Goal: Task Accomplishment & Management: Use online tool/utility

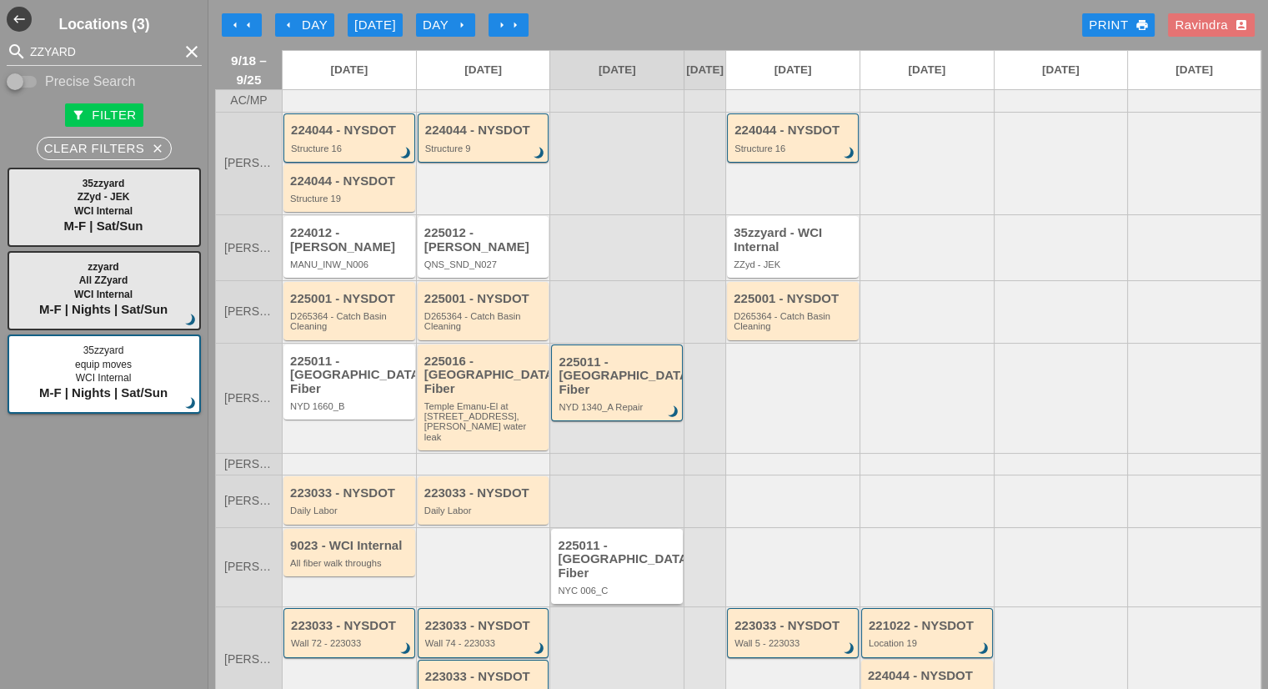
click at [620, 550] on div "225011 - [GEOGRAPHIC_DATA] Fiber" at bounding box center [618, 560] width 121 height 42
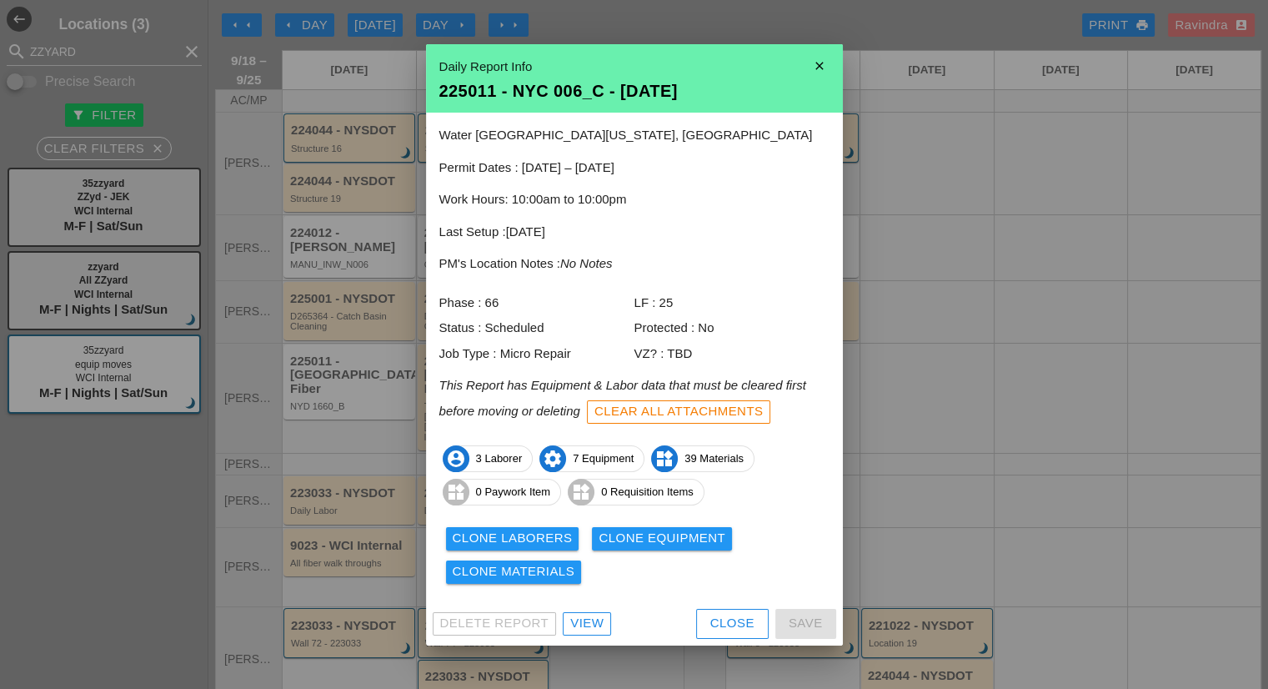
click at [588, 629] on div "View" at bounding box center [586, 623] width 33 height 19
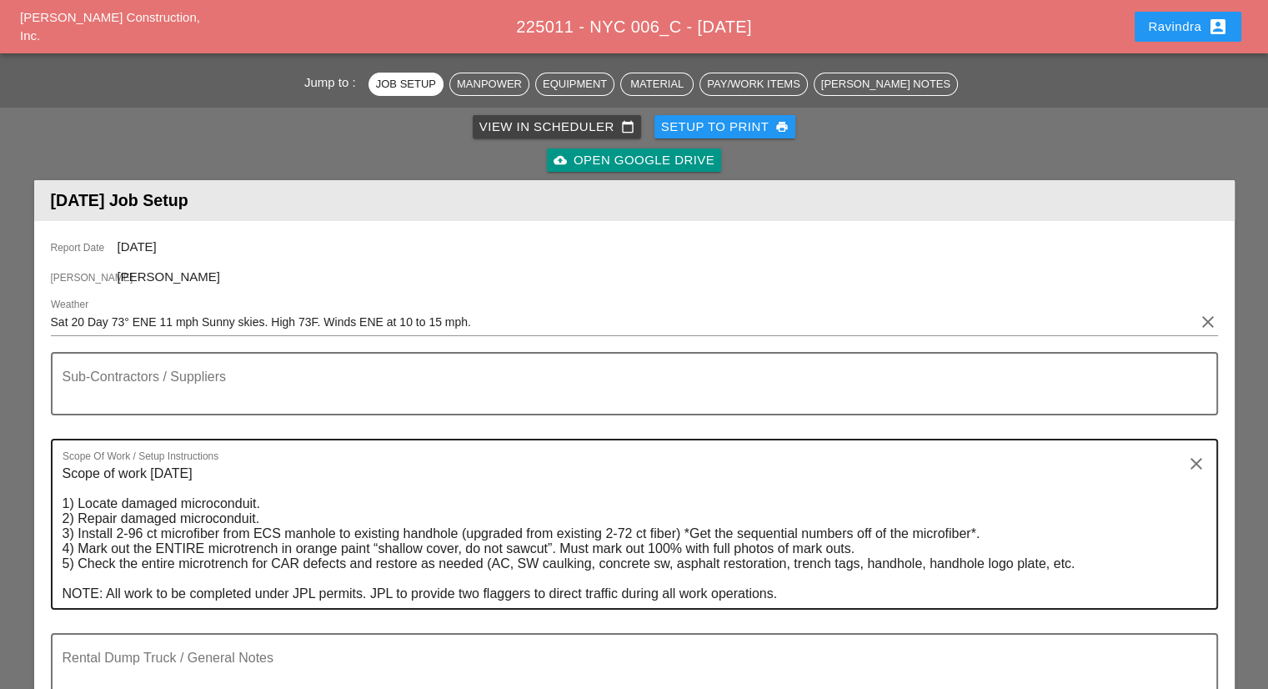
scroll to position [250, 0]
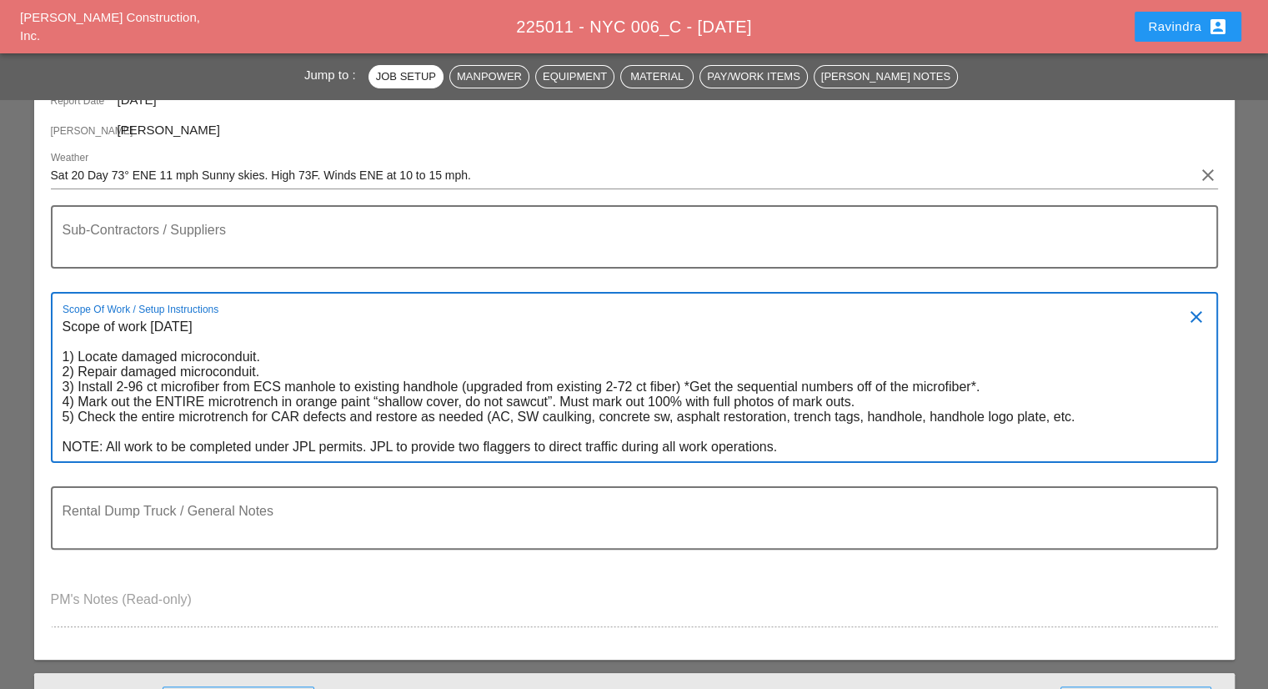
click at [861, 432] on textarea "Scope of work [DATE] 1) Locate damaged microconduit. 2) Repair damaged microcon…" at bounding box center [628, 388] width 1131 height 148
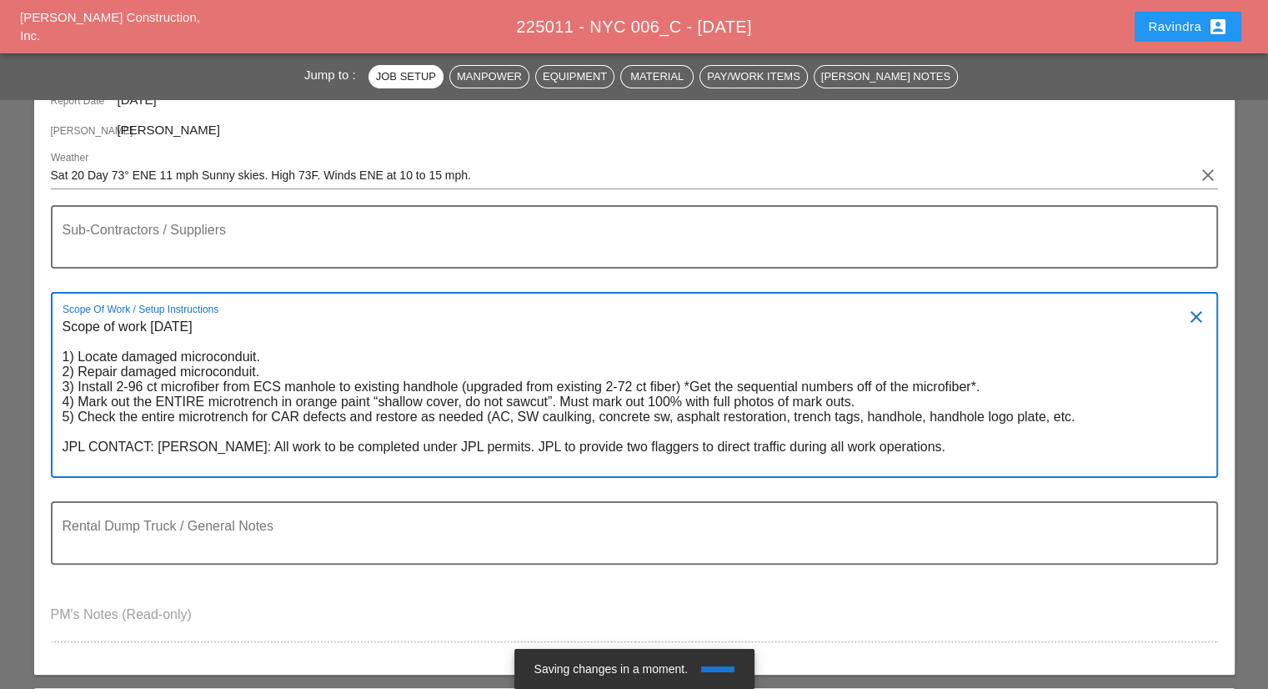
paste textarea "[PHONE_NUMBER]"
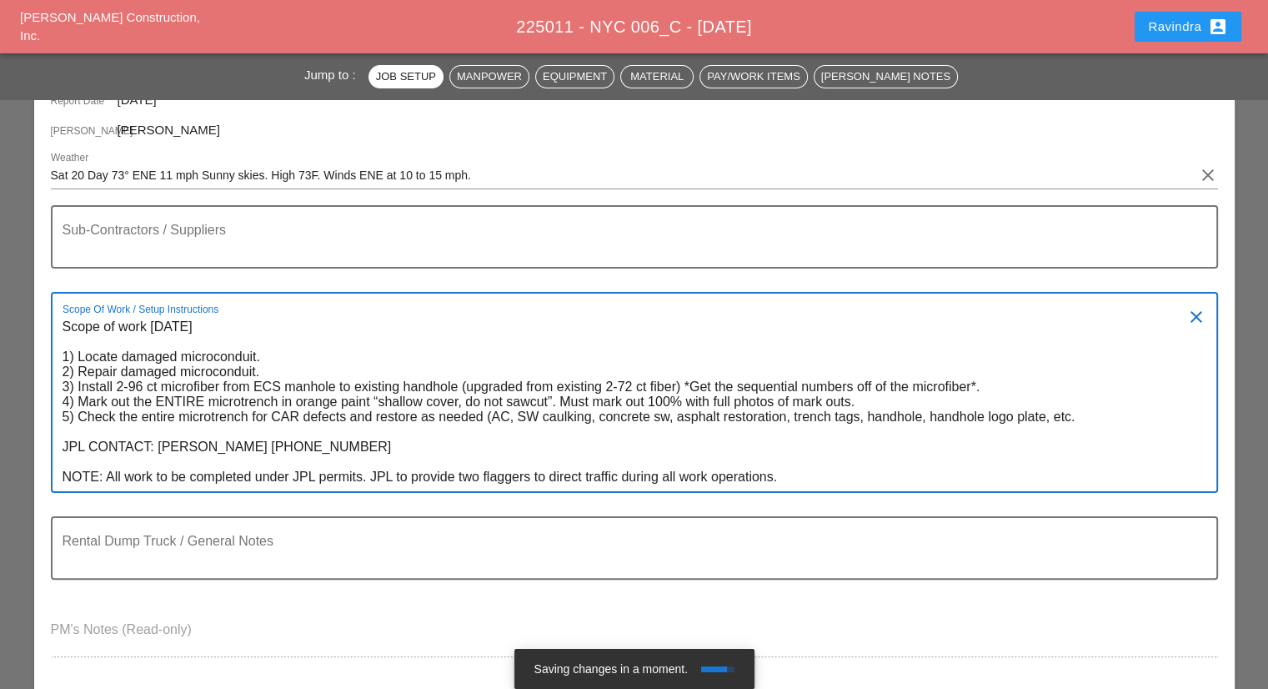
click at [234, 441] on textarea "Scope of work [DATE] 1) Locate damaged microconduit. 2) Repair damaged microcon…" at bounding box center [628, 403] width 1131 height 178
click at [230, 445] on textarea "Scope of work [DATE] 1) Locate damaged microconduit. 2) Repair damaged microcon…" at bounding box center [628, 403] width 1131 height 178
click at [255, 447] on textarea "Scope of work [DATE] 1) Locate damaged microconduit. 2) Repair damaged microcon…" at bounding box center [628, 403] width 1131 height 178
type textarea "Scope of work [DATE] 1) Locate damaged microconduit. 2) Repair damaged microcon…"
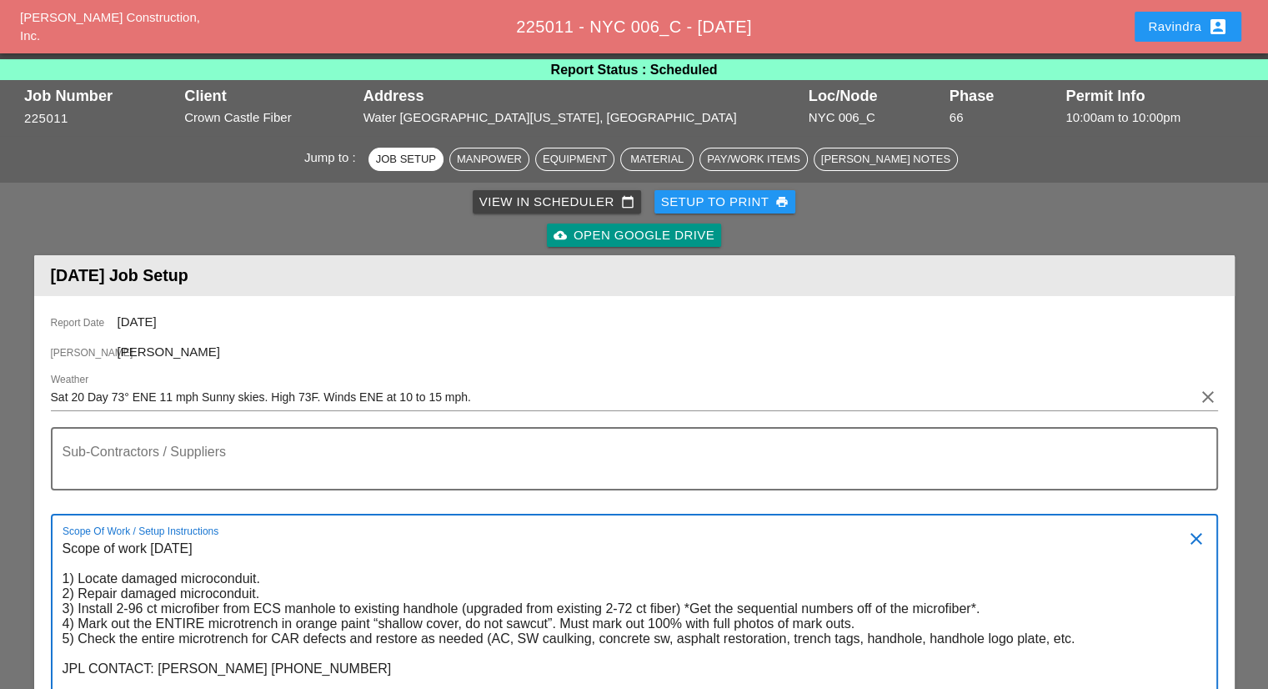
scroll to position [0, 0]
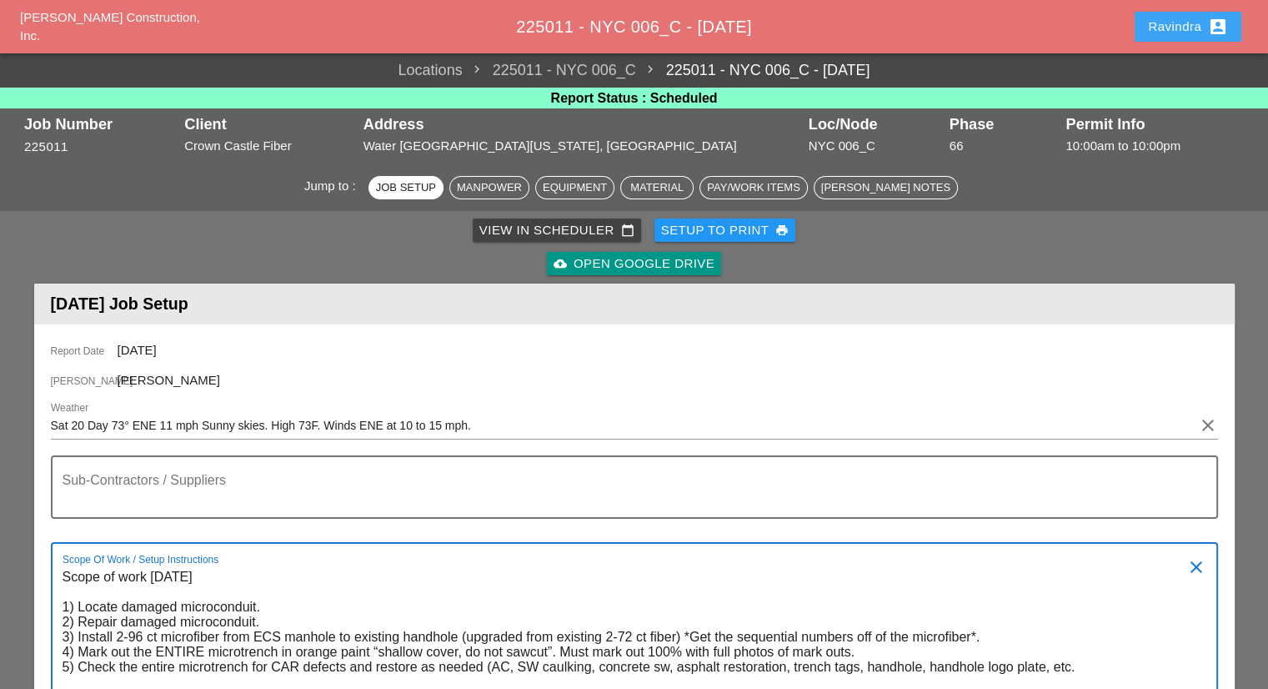
click at [1168, 30] on div "Ravindra account_box" at bounding box center [1188, 27] width 80 height 20
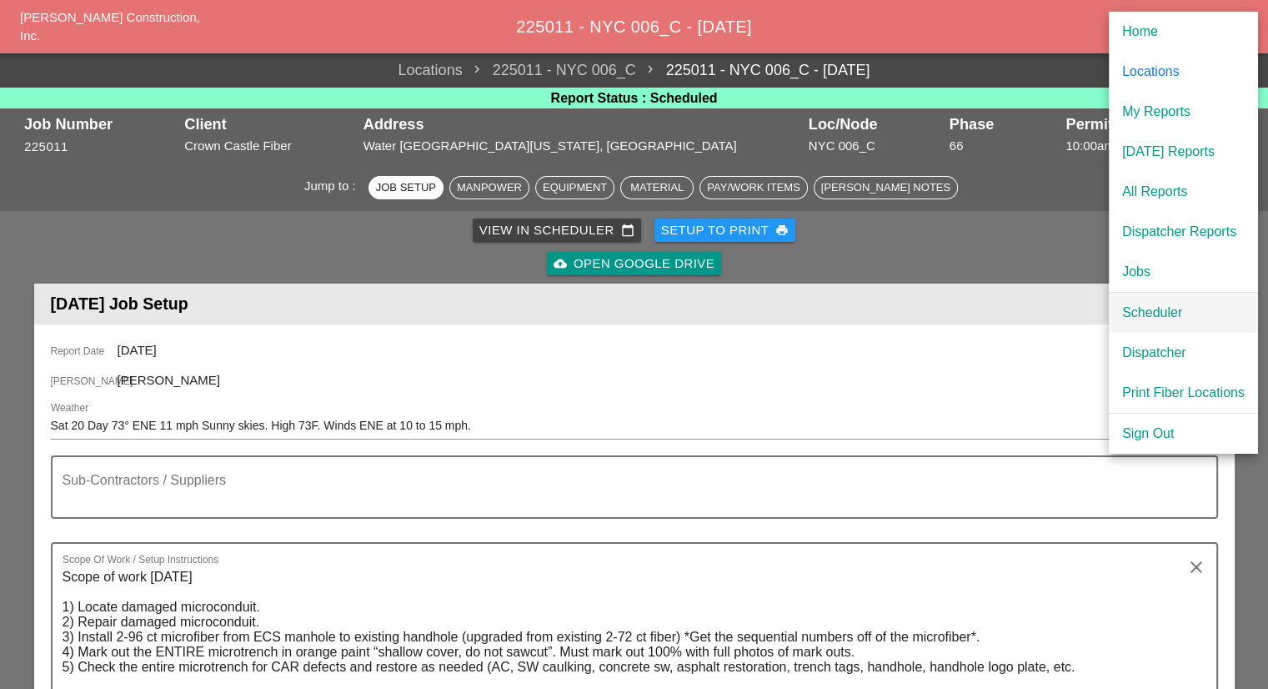
click at [1152, 314] on div "Scheduler" at bounding box center [1184, 313] width 123 height 20
